Goal: Information Seeking & Learning: Find contact information

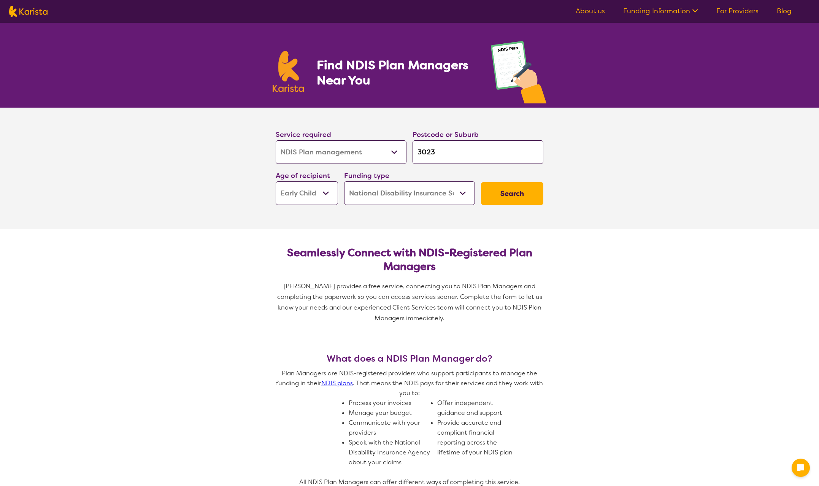
select select "NDIS Plan management"
select select "EC"
select select "NDIS"
select select "NDIS Plan management"
select select "EC"
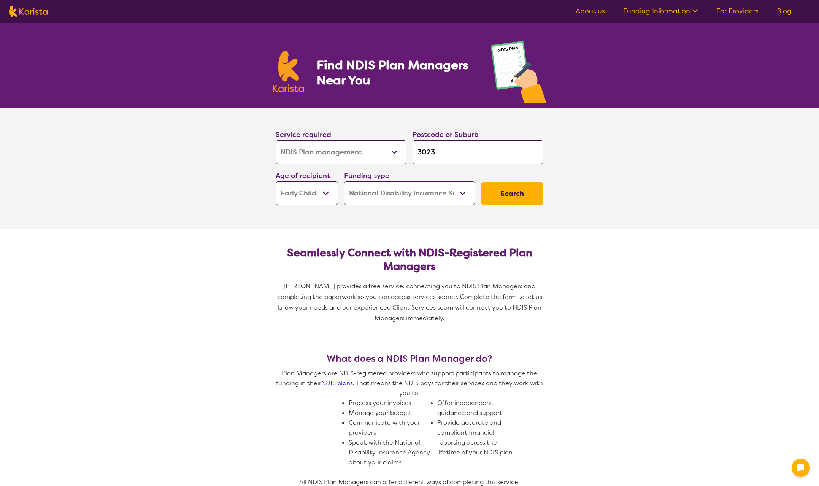
select select "NDIS"
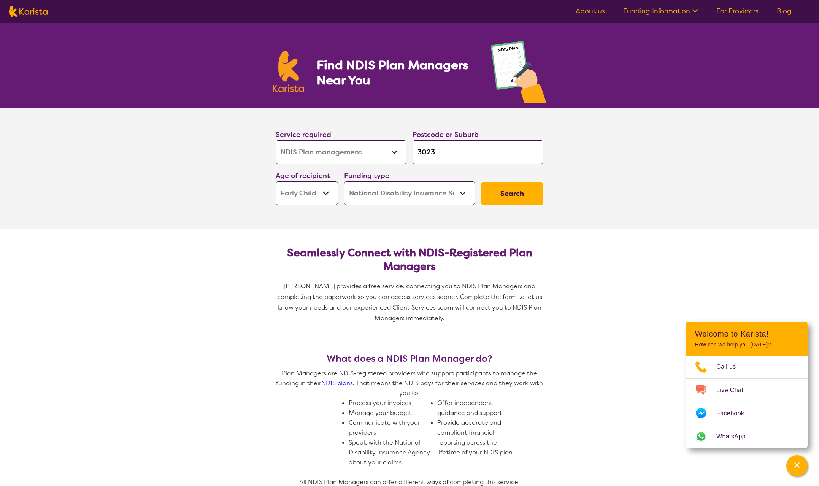
click at [329, 192] on select "Early Childhood - 0 to 9 Child - 10 to 11 Adolescent - 12 to 17 Adult - 18 to 6…" at bounding box center [307, 193] width 62 height 24
select select "CH"
click at [276, 181] on select "Early Childhood - 0 to 9 Child - 10 to 11 Adolescent - 12 to 17 Adult - 18 to 6…" at bounding box center [307, 193] width 62 height 24
select select "CH"
click at [330, 192] on select "Early Childhood - 0 to 9 Child - 10 to 11 Adolescent - 12 to 17 Adult - 18 to 6…" at bounding box center [307, 193] width 62 height 24
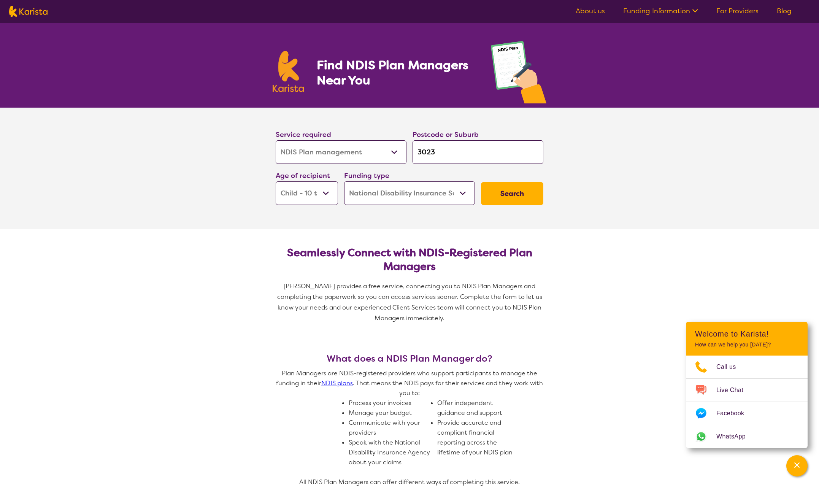
select select "EC"
click at [276, 181] on select "Early Childhood - 0 to 9 Child - 10 to 11 Adolescent - 12 to 17 Adult - 18 to 6…" at bounding box center [307, 193] width 62 height 24
select select "EC"
click at [327, 194] on select "Early Childhood - 0 to 9 Child - 10 to 11 Adolescent - 12 to 17 Adult - 18 to 6…" at bounding box center [307, 193] width 62 height 24
select select "CH"
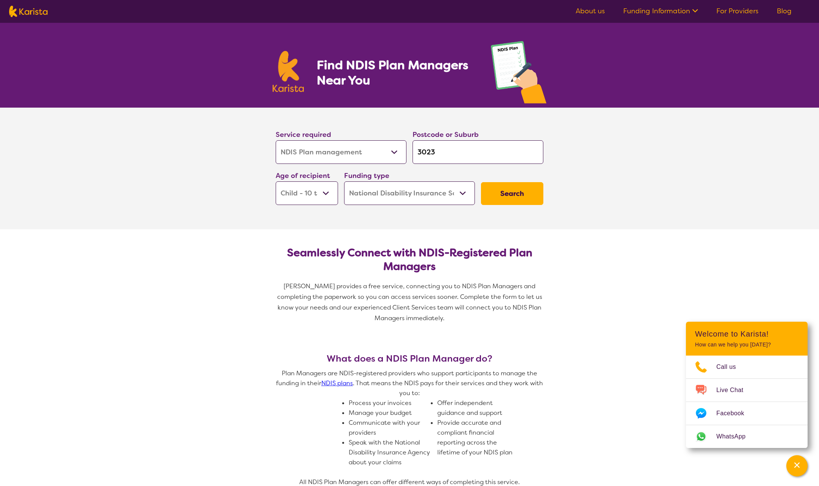
click at [276, 181] on select "Early Childhood - 0 to 9 Child - 10 to 11 Adolescent - 12 to 17 Adult - 18 to 6…" at bounding box center [307, 193] width 62 height 24
select select "CH"
click at [500, 199] on button "Search" at bounding box center [512, 193] width 62 height 23
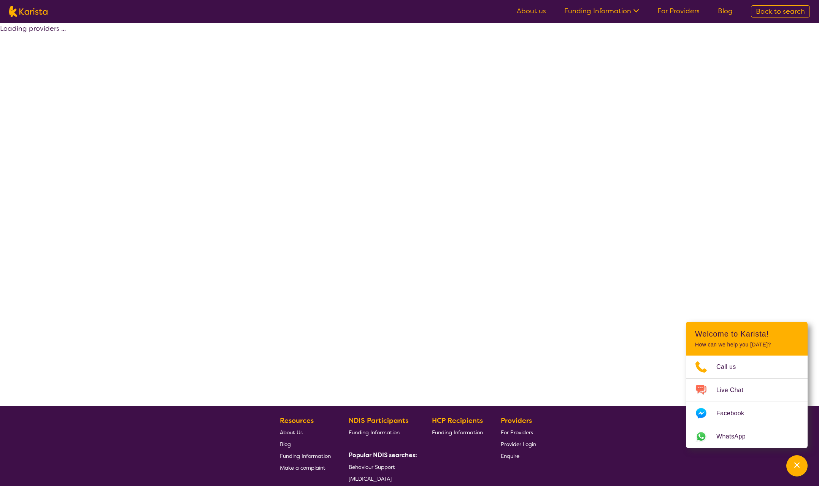
select select "by_score"
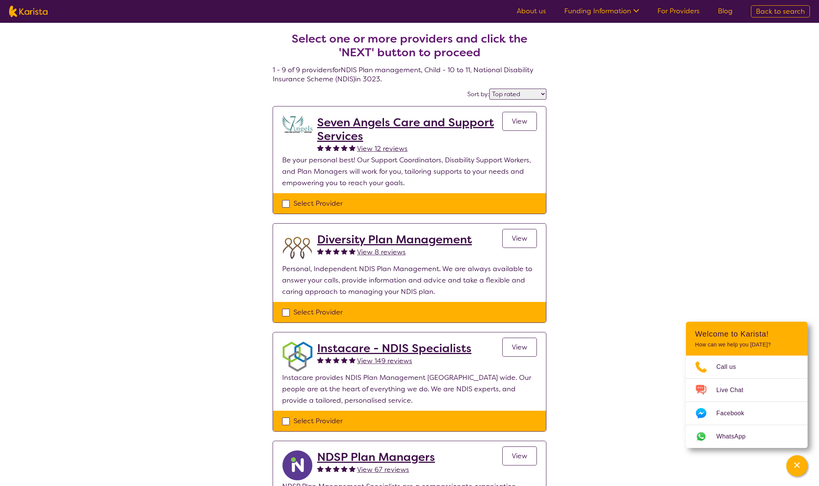
scroll to position [38, 0]
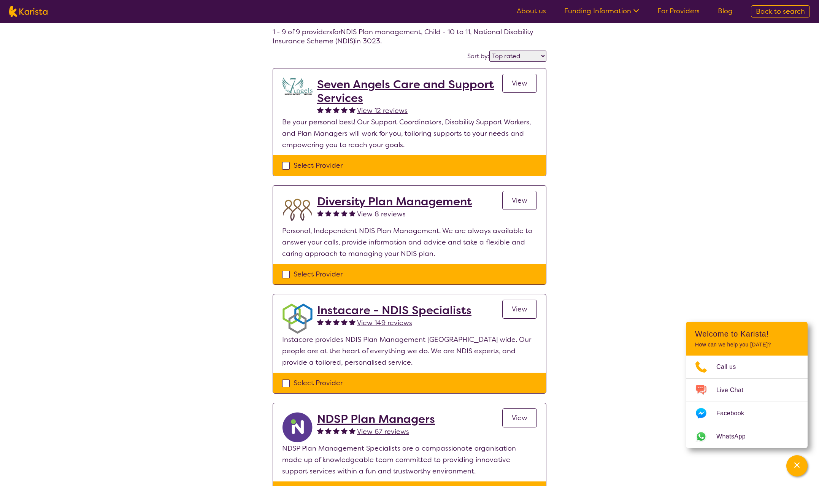
click at [377, 82] on h2 "Seven Angels Care and Support Services" at bounding box center [409, 91] width 185 height 27
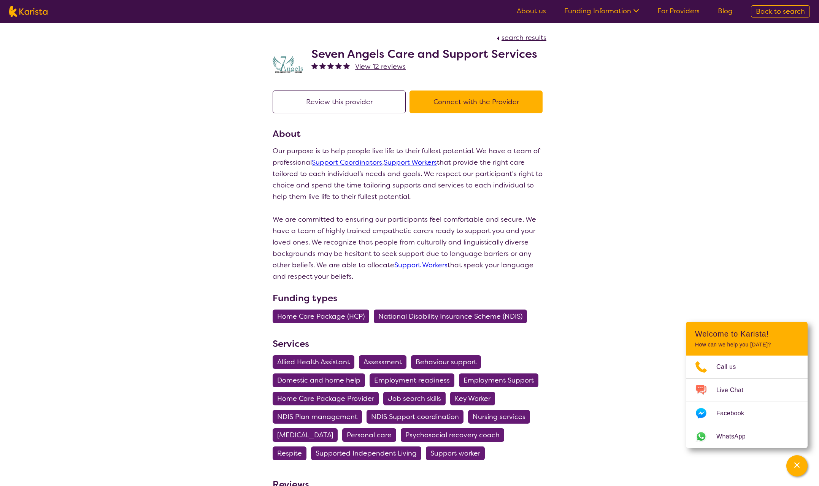
select select "by_score"
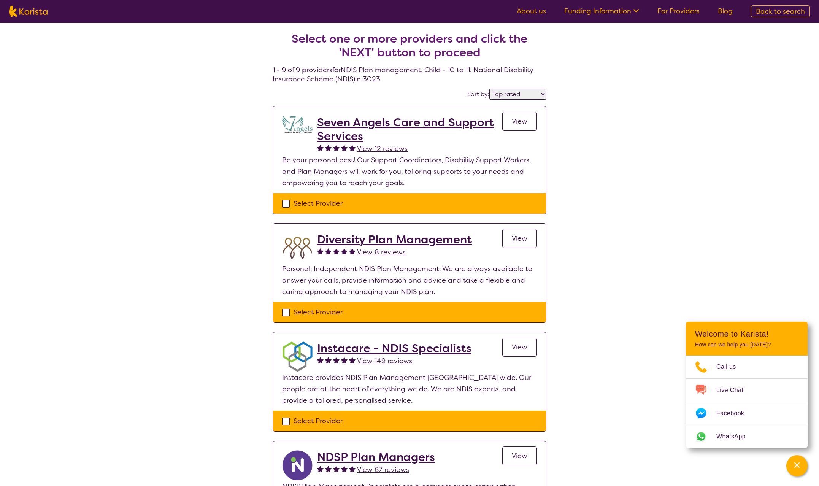
select select "NDIS Plan management"
select select "CH"
select select "NDIS"
select select "NDIS Plan management"
select select "CH"
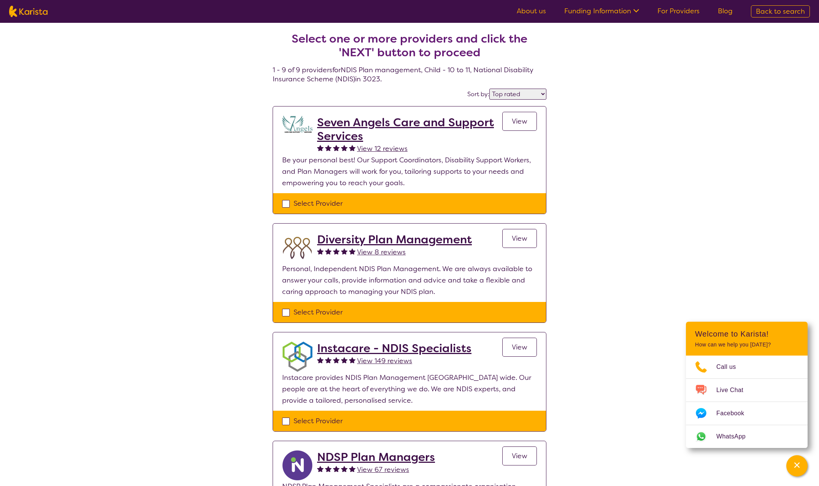
select select "NDIS"
